Goal: Transaction & Acquisition: Purchase product/service

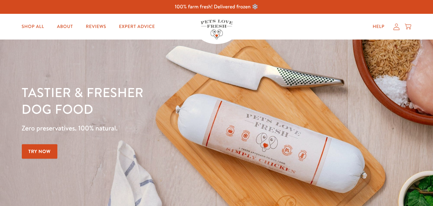
click at [395, 28] on icon at bounding box center [397, 26] width 6 height 7
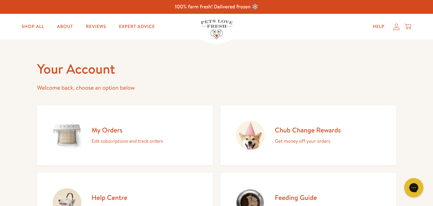
click at [98, 131] on h2 "My Orders" at bounding box center [128, 129] width 72 height 9
click at [322, 141] on p "Get money off your orders" at bounding box center [308, 141] width 66 height 8
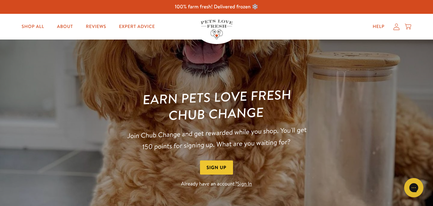
click at [248, 183] on link "Sign In" at bounding box center [244, 183] width 15 height 7
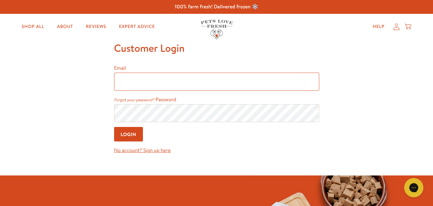
type input "[EMAIL_ADDRESS][PERSON_NAME][DOMAIN_NAME]"
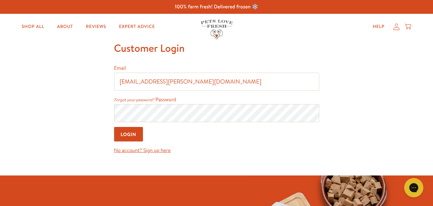
click at [133, 134] on input "Login" at bounding box center [128, 134] width 29 height 14
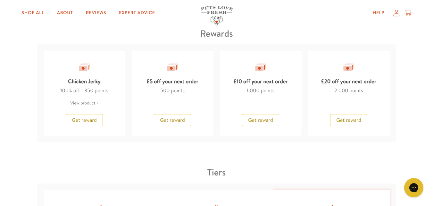
scroll to position [529, 0]
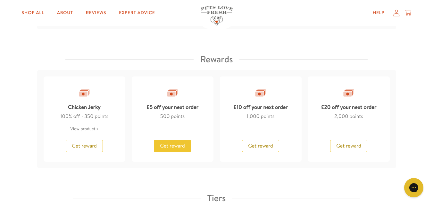
click at [160, 142] on span "Get reward" at bounding box center [172, 145] width 25 height 7
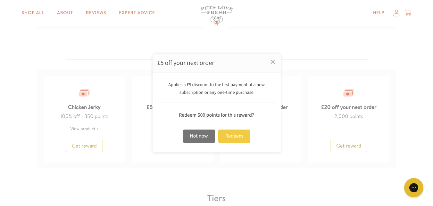
click at [234, 135] on div "Redeem" at bounding box center [234, 135] width 32 height 13
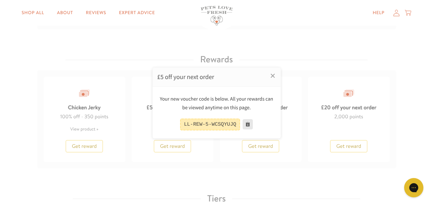
click at [246, 123] on button at bounding box center [248, 124] width 10 height 10
click at [274, 75] on link "×" at bounding box center [273, 75] width 16 height 16
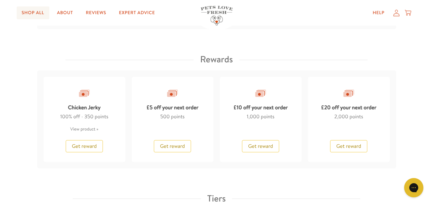
click at [27, 13] on link "Shop All" at bounding box center [33, 12] width 33 height 13
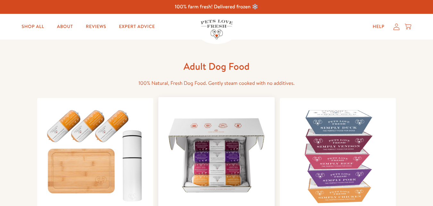
click at [209, 139] on img at bounding box center [217, 155] width 106 height 106
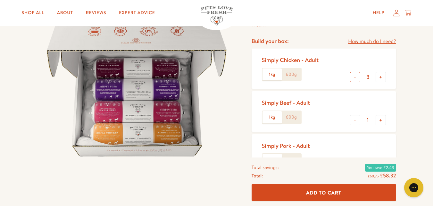
click at [353, 79] on button "-" at bounding box center [355, 77] width 10 height 10
type input "2"
click at [352, 119] on button "-" at bounding box center [355, 120] width 10 height 10
type input "0"
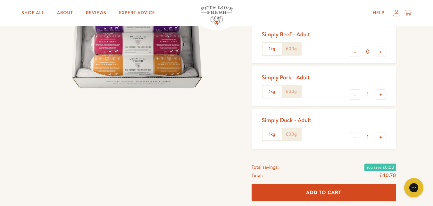
scroll to position [150, 0]
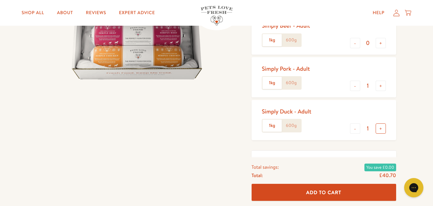
click at [380, 129] on button "+" at bounding box center [381, 128] width 10 height 10
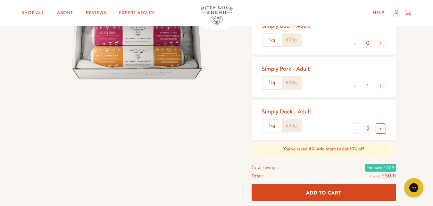
click at [380, 129] on button "+" at bounding box center [381, 128] width 10 height 10
type input "3"
click at [355, 89] on button "-" at bounding box center [355, 86] width 10 height 10
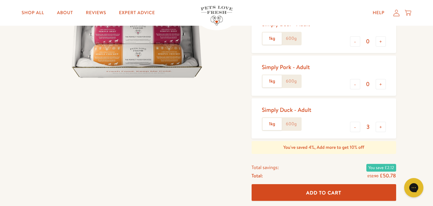
scroll to position [154, 0]
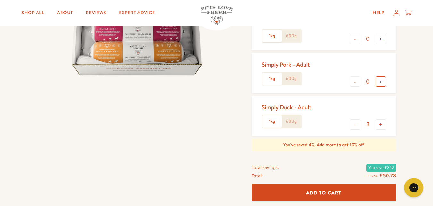
click at [381, 82] on button "+" at bounding box center [381, 81] width 10 height 10
type input "1"
click at [332, 194] on span "Add To Cart" at bounding box center [323, 192] width 35 height 7
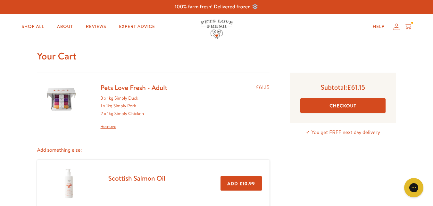
click at [322, 104] on button "Checkout" at bounding box center [344, 105] width 86 height 14
